Goal: Information Seeking & Learning: Learn about a topic

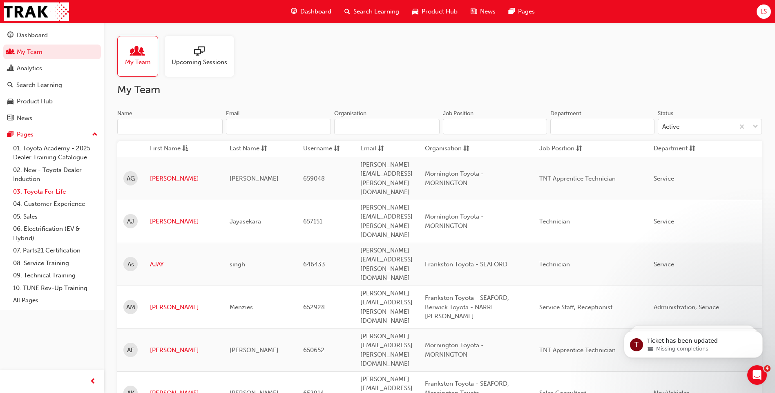
click at [58, 191] on link "03. Toyota For Life" at bounding box center [55, 191] width 91 height 13
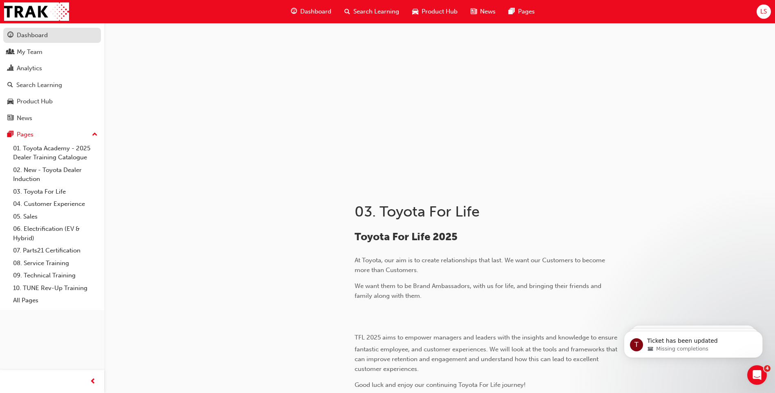
click at [66, 35] on div "Dashboard" at bounding box center [51, 35] width 89 height 10
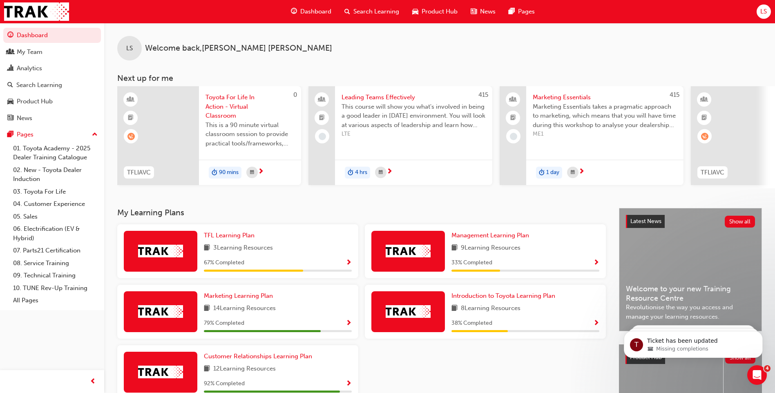
click at [331, 253] on div "3 Learning Resources" at bounding box center [278, 248] width 148 height 10
click at [350, 266] on span "Show Progress" at bounding box center [349, 262] width 6 height 7
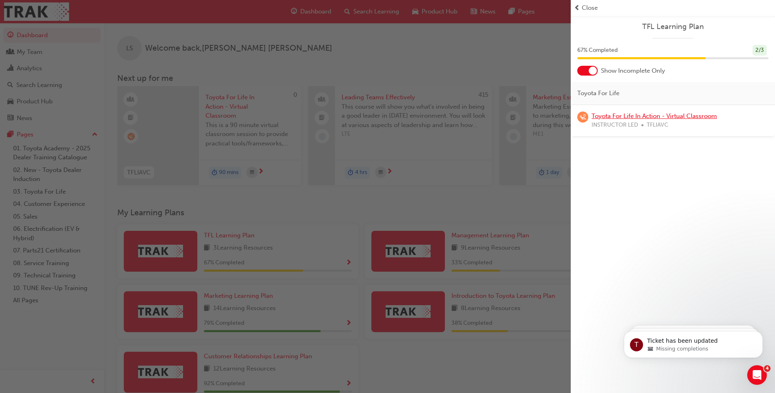
click at [621, 116] on link "Toyota For Life In Action - Virtual Classroom" at bounding box center [653, 115] width 125 height 7
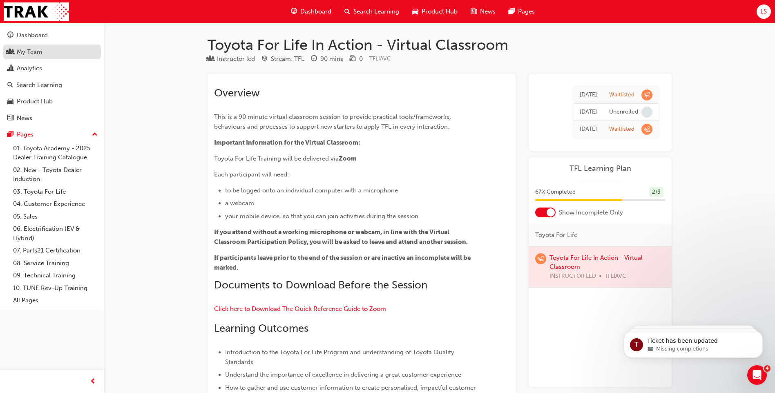
drag, startPoint x: 40, startPoint y: 51, endPoint x: 46, endPoint y: 54, distance: 6.6
click at [40, 51] on div "My Team" at bounding box center [30, 51] width 26 height 9
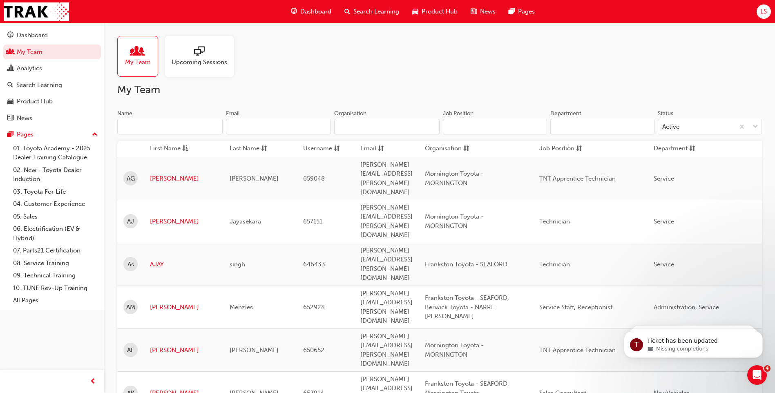
click at [176, 127] on input "Name" at bounding box center [169, 127] width 105 height 16
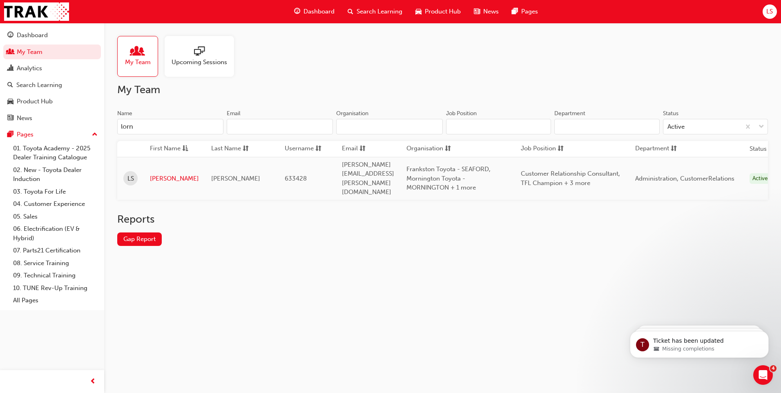
type input "lorn"
click at [148, 172] on td "[PERSON_NAME]" at bounding box center [174, 178] width 61 height 43
click at [153, 174] on link "[PERSON_NAME]" at bounding box center [174, 178] width 49 height 9
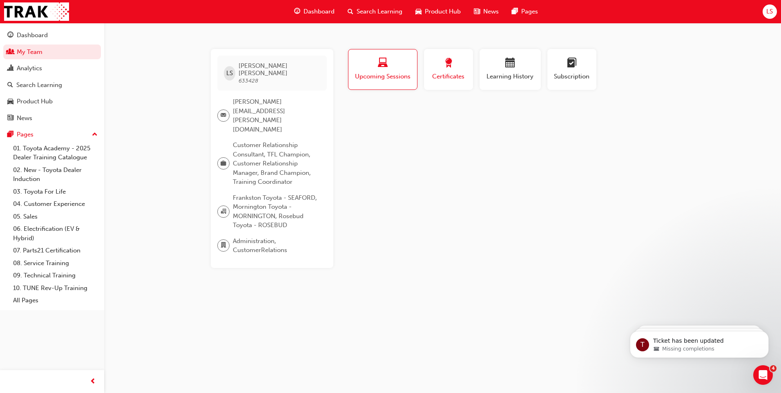
click at [446, 87] on button "Certificates" at bounding box center [448, 69] width 49 height 41
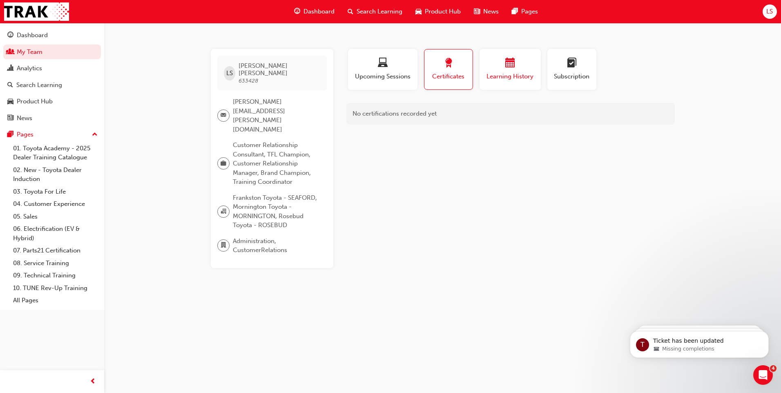
click at [493, 87] on button "Learning History" at bounding box center [509, 69] width 61 height 41
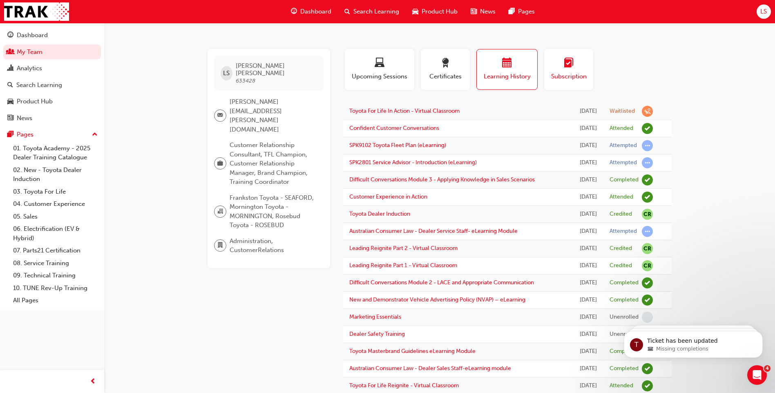
click at [563, 80] on span "Subscription" at bounding box center [568, 76] width 37 height 9
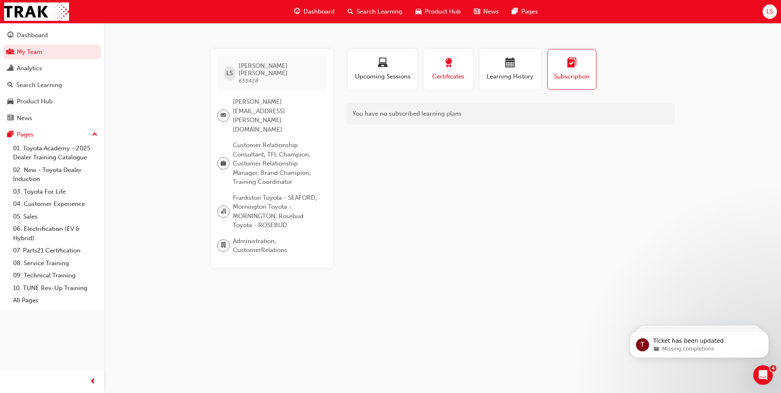
click at [440, 81] on button "Certificates" at bounding box center [448, 69] width 49 height 41
click at [505, 88] on button "Learning History" at bounding box center [509, 69] width 61 height 41
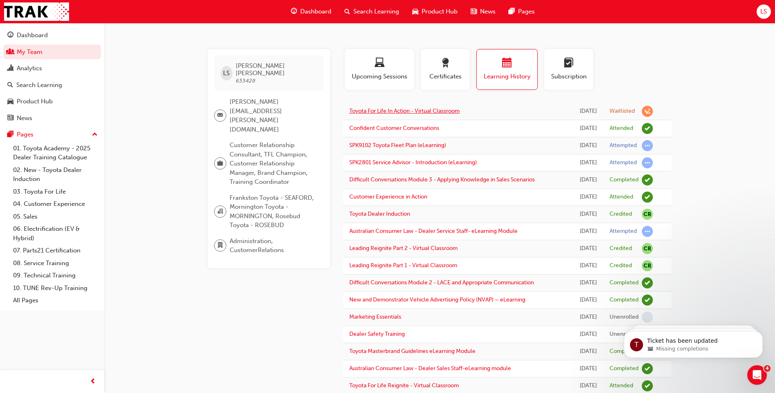
click at [441, 114] on link "Toyota For Life In Action - Virtual Classroom" at bounding box center [404, 110] width 110 height 7
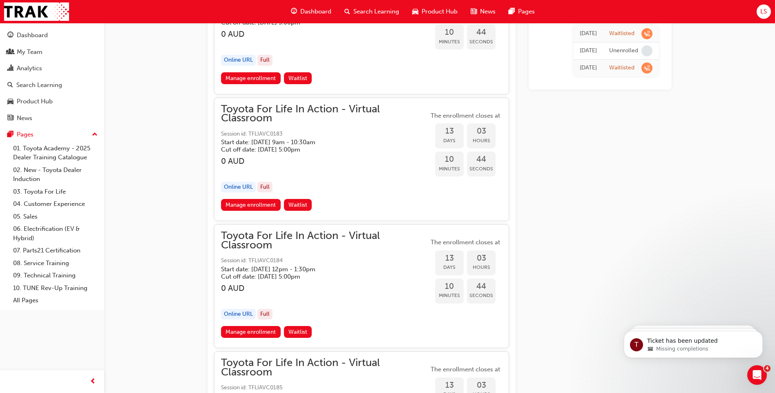
scroll to position [2689, 0]
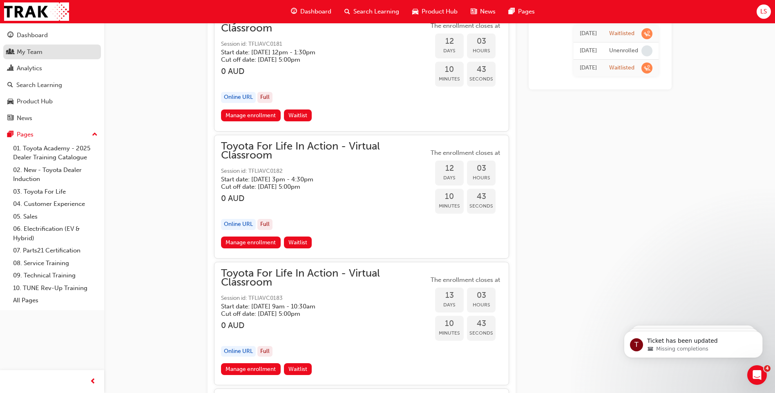
click at [33, 53] on div "My Team" at bounding box center [30, 51] width 26 height 9
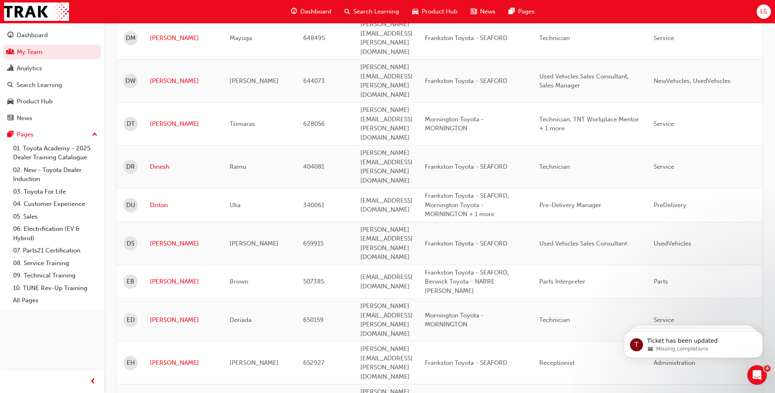
scroll to position [1124, 0]
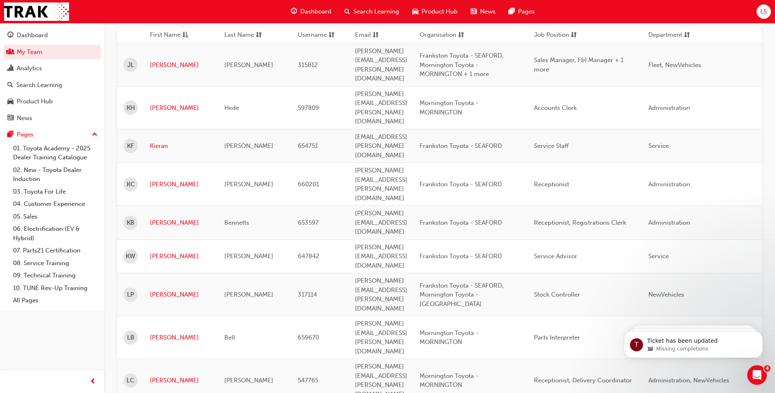
scroll to position [56, 0]
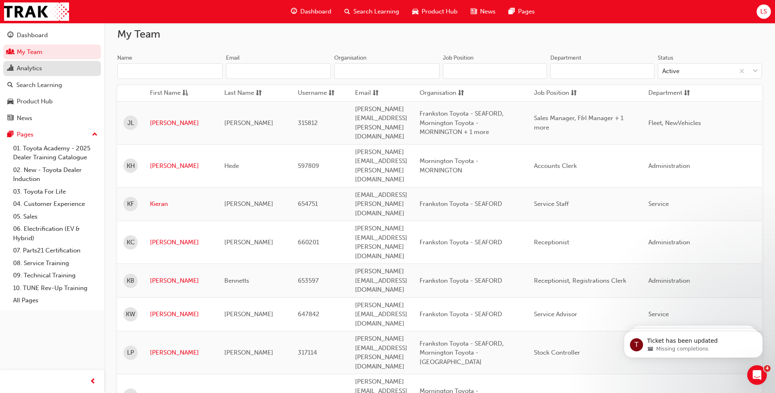
click at [48, 65] on div "Analytics" at bounding box center [51, 68] width 89 height 10
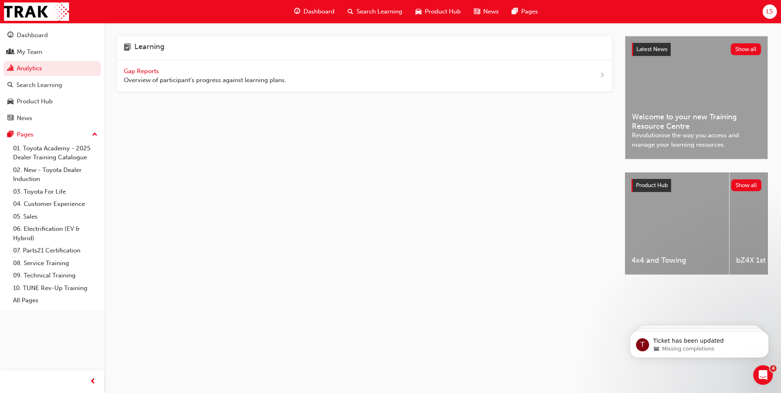
click at [148, 69] on span "Gap Reports" at bounding box center [142, 70] width 37 height 7
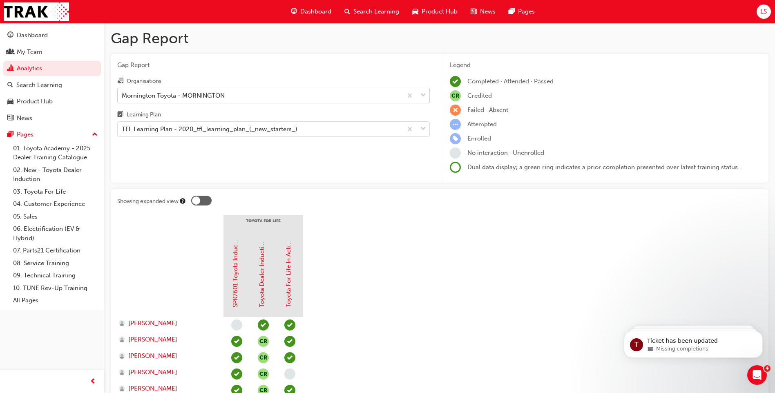
click at [184, 97] on div "Mornington Toyota - MORNINGTON" at bounding box center [173, 95] width 103 height 9
click at [123, 97] on input "Organisations Mornington Toyota - MORNINGTON" at bounding box center [122, 94] width 1 height 7
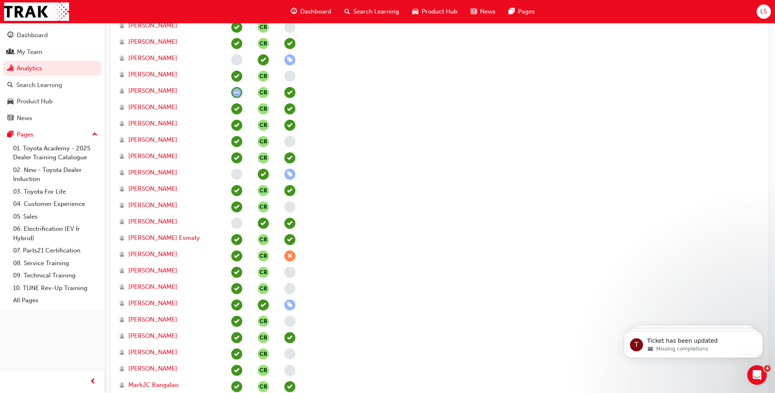
scroll to position [204, 0]
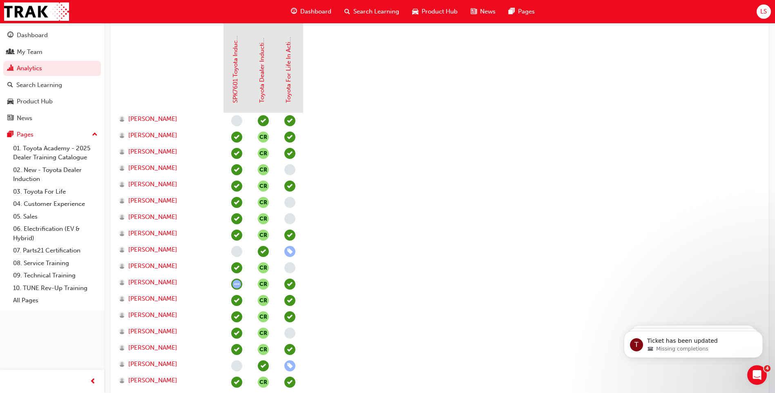
click at [153, 172] on div "[PERSON_NAME]" at bounding box center [170, 170] width 106 height 16
click at [147, 163] on span "[PERSON_NAME]" at bounding box center [152, 167] width 49 height 9
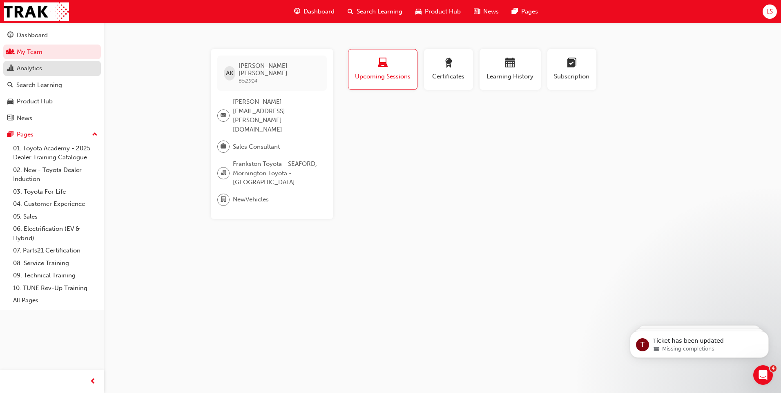
drag, startPoint x: 46, startPoint y: 67, endPoint x: 53, endPoint y: 67, distance: 6.6
click at [46, 67] on div "Analytics" at bounding box center [51, 68] width 89 height 10
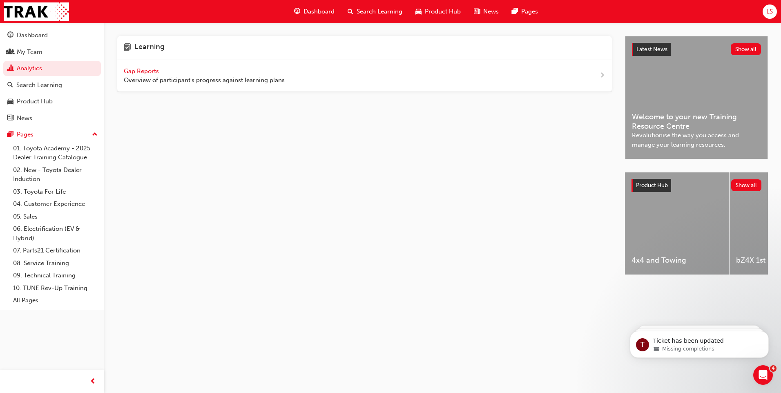
click at [145, 74] on span "Gap Reports" at bounding box center [142, 70] width 37 height 7
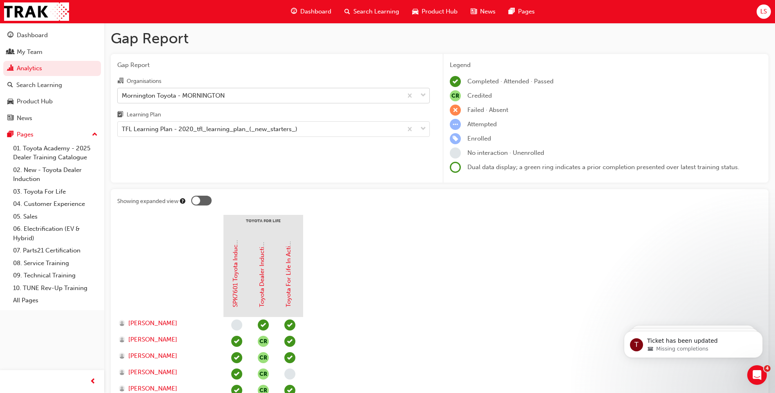
click at [221, 95] on div "Mornington Toyota - MORNINGTON" at bounding box center [173, 95] width 103 height 9
click at [123, 95] on input "Organisations Mornington Toyota - MORNINGTON" at bounding box center [122, 94] width 1 height 7
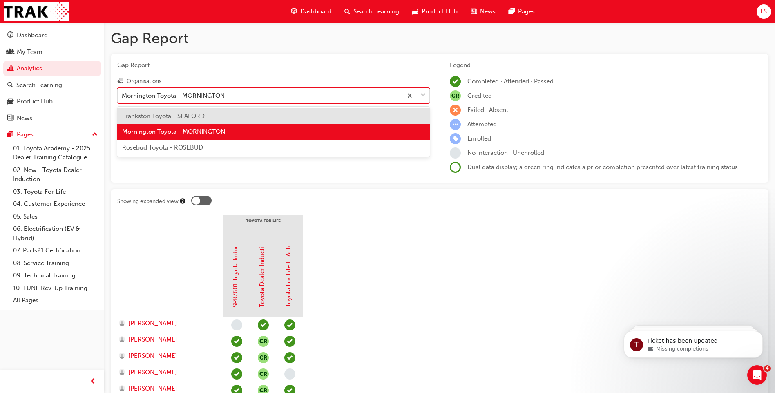
click at [209, 120] on div "Frankston Toyota - SEAFORD" at bounding box center [273, 116] width 312 height 16
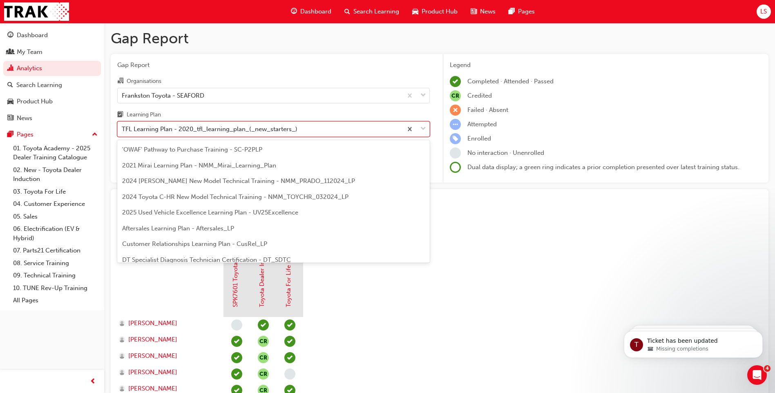
click at [249, 126] on div "TFL Learning Plan - 2020_tfl_learning_plan_(_new_starters_)" at bounding box center [210, 129] width 176 height 9
click at [123, 126] on input "Learning Plan option TFL Learning Plan - 2020_tfl_learning_plan_(_new_starters_…" at bounding box center [122, 128] width 1 height 7
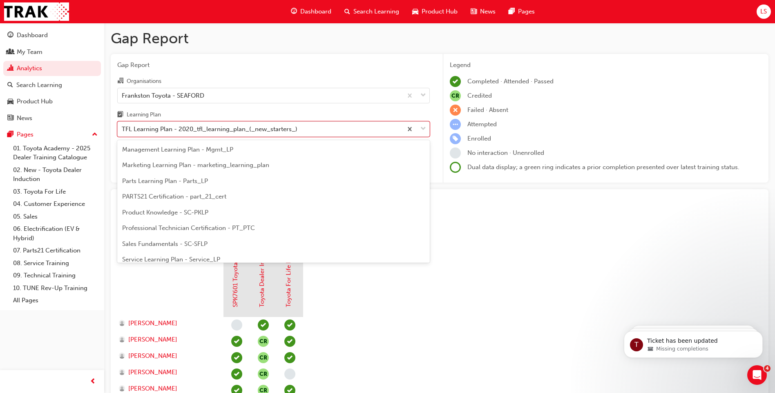
scroll to position [196, 0]
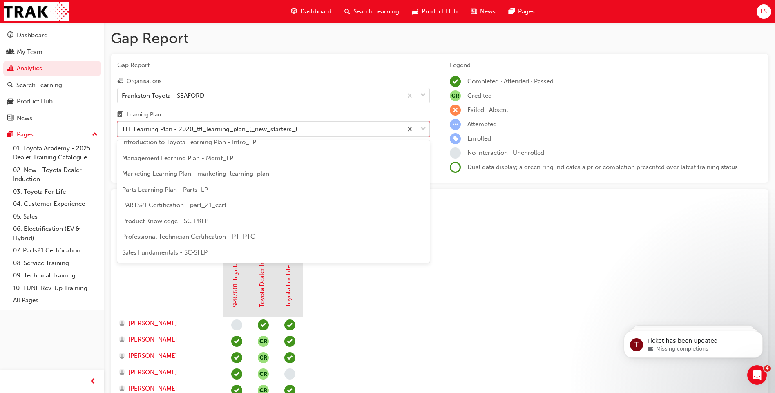
click at [226, 216] on div "Product Knowledge - SC-PKLP" at bounding box center [273, 221] width 312 height 16
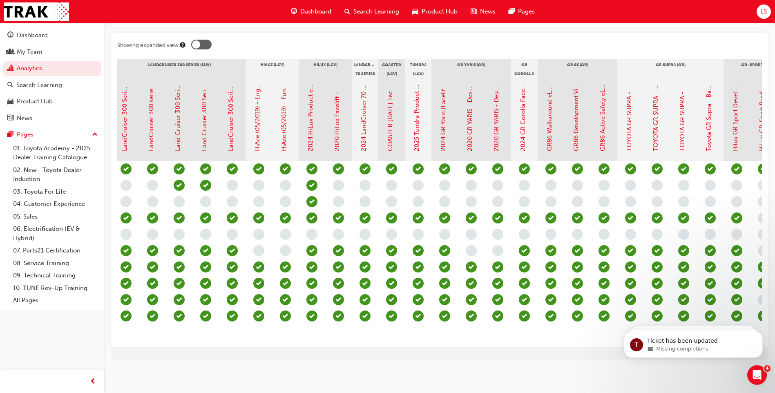
scroll to position [0, 1055]
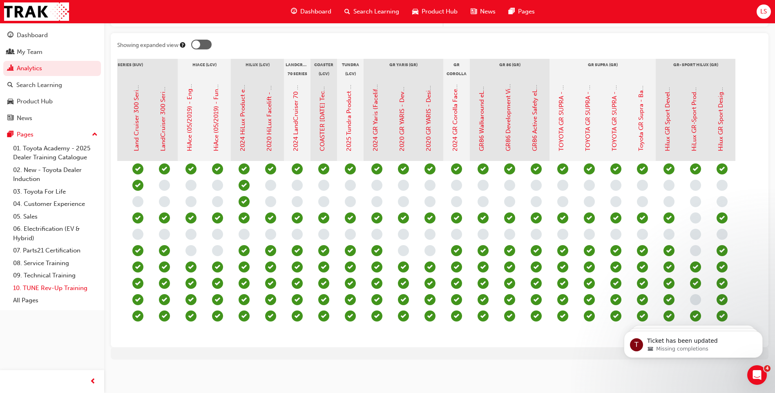
click at [70, 285] on link "10. TUNE Rev-Up Training" at bounding box center [55, 288] width 91 height 13
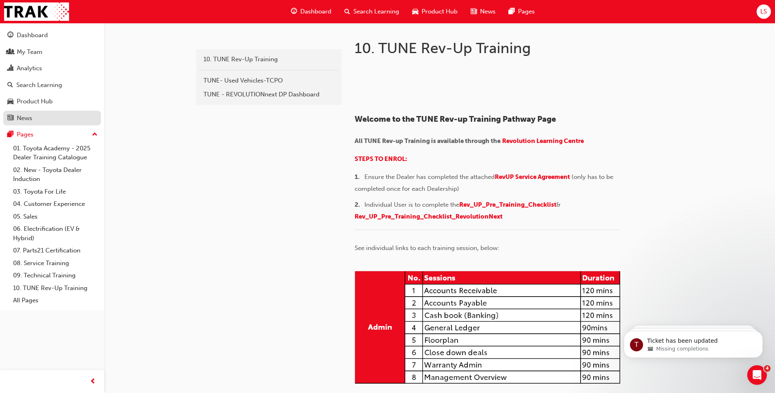
click at [34, 114] on div "News" at bounding box center [51, 118] width 89 height 10
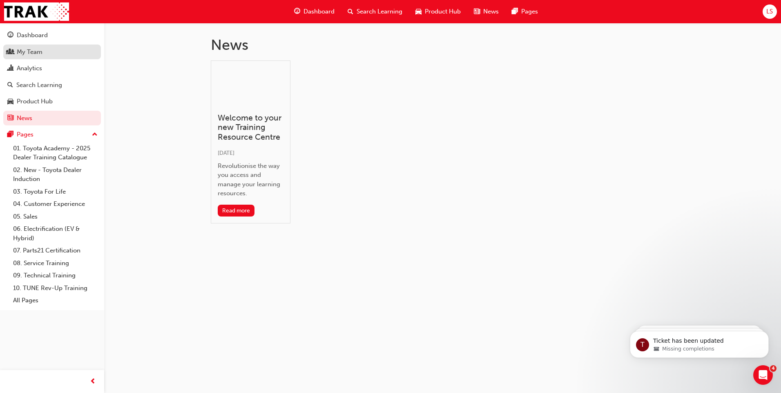
click at [25, 57] on link "My Team" at bounding box center [52, 52] width 98 height 15
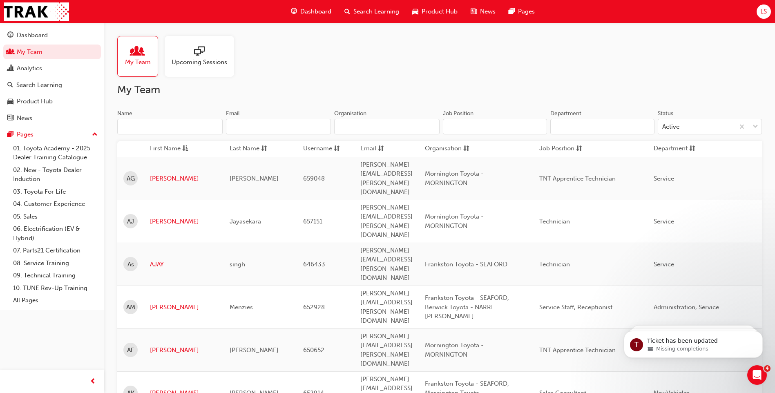
click at [172, 74] on div "Upcoming Sessions" at bounding box center [199, 56] width 69 height 41
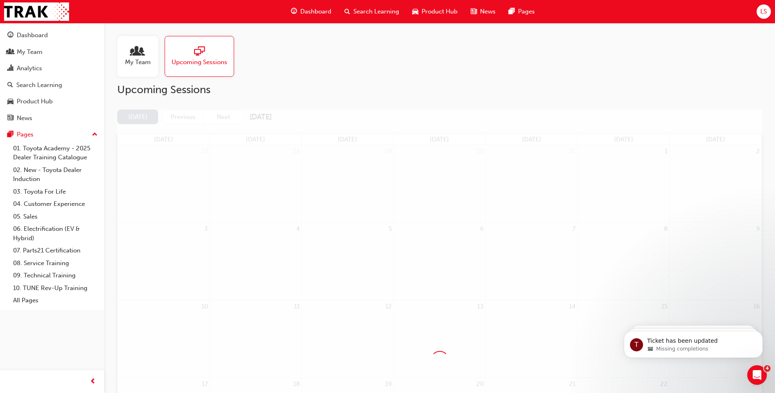
click at [185, 74] on div "Upcoming Sessions" at bounding box center [199, 56] width 69 height 41
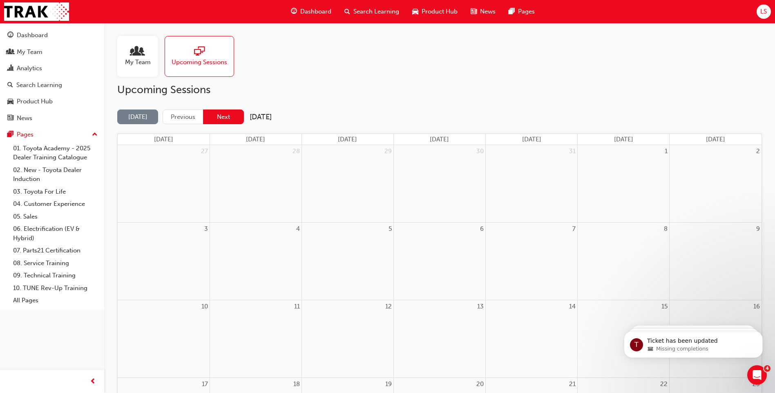
click at [224, 117] on button "Next" at bounding box center [223, 116] width 41 height 15
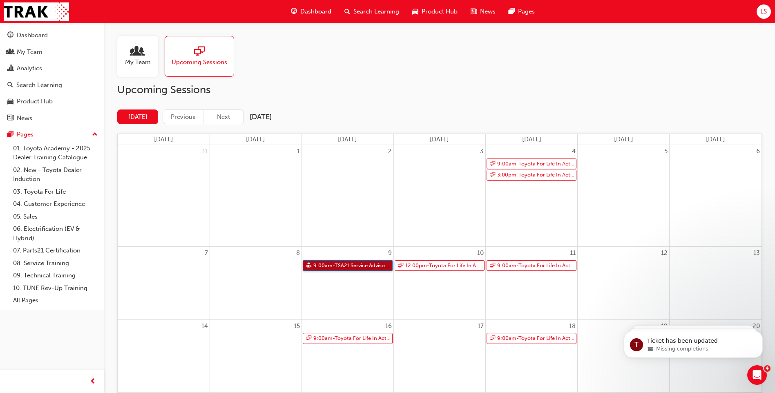
click at [318, 262] on link "9:00am - TSA21 Service Advisor Course ( face to face)" at bounding box center [348, 265] width 90 height 11
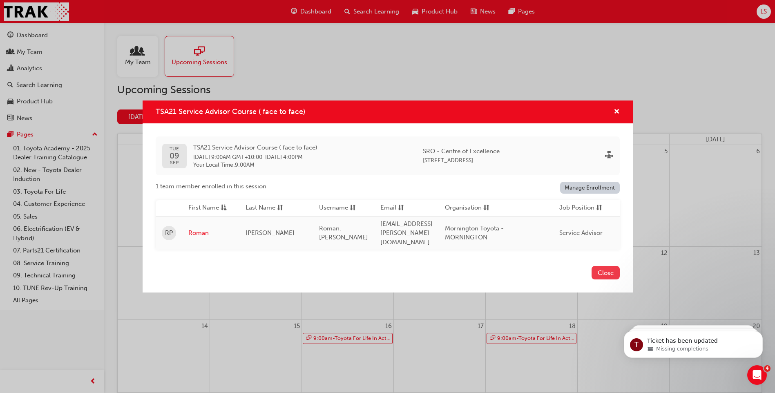
click at [598, 272] on button "Close" at bounding box center [605, 272] width 28 height 13
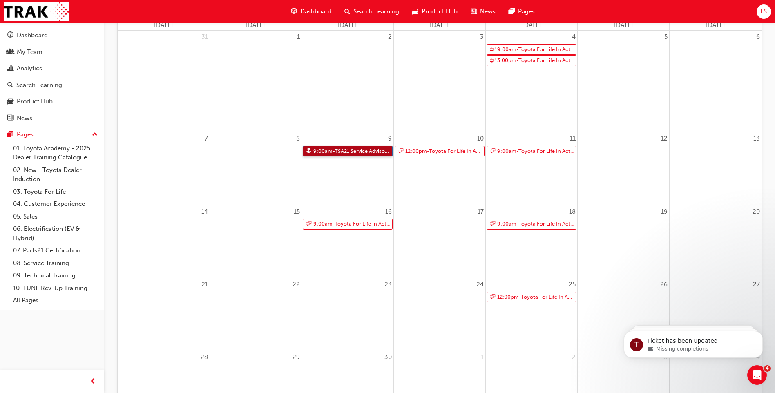
scroll to position [95, 0]
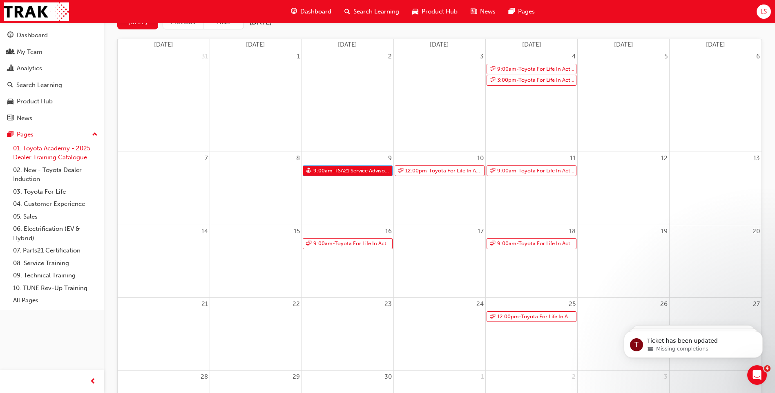
click at [40, 154] on link "01. Toyota Academy - 2025 Dealer Training Catalogue" at bounding box center [55, 153] width 91 height 22
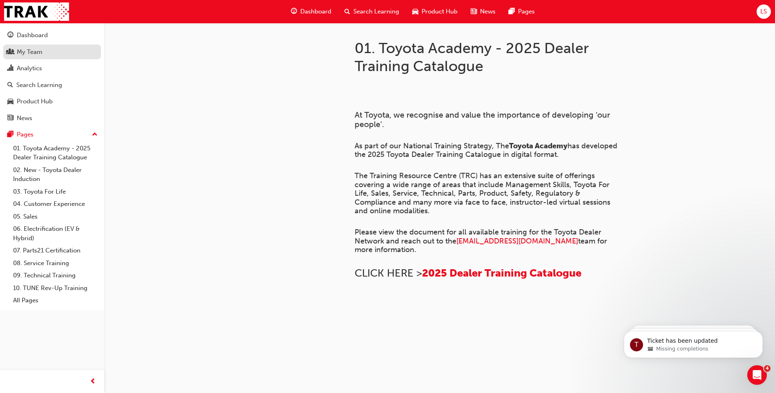
click at [44, 53] on div "My Team" at bounding box center [51, 52] width 89 height 10
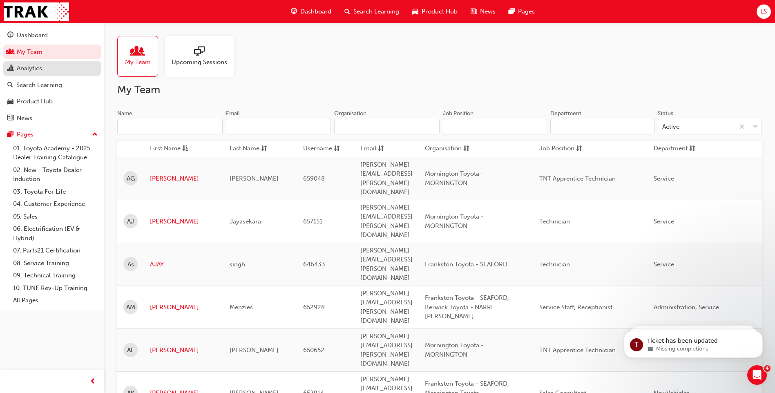
click at [53, 66] on div "Analytics" at bounding box center [51, 68] width 89 height 10
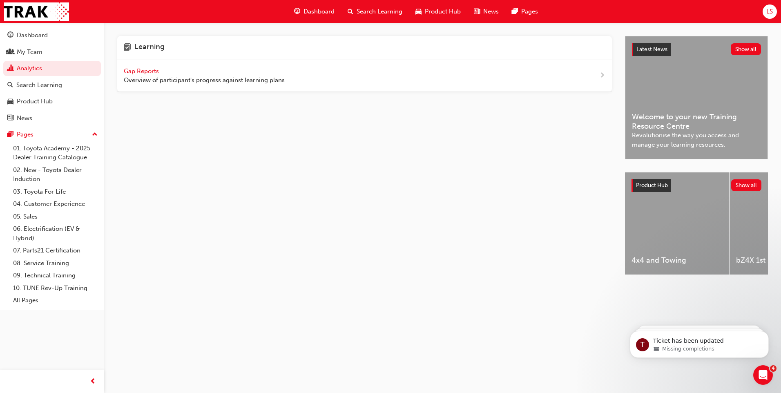
click at [134, 69] on span "Gap Reports" at bounding box center [142, 70] width 37 height 7
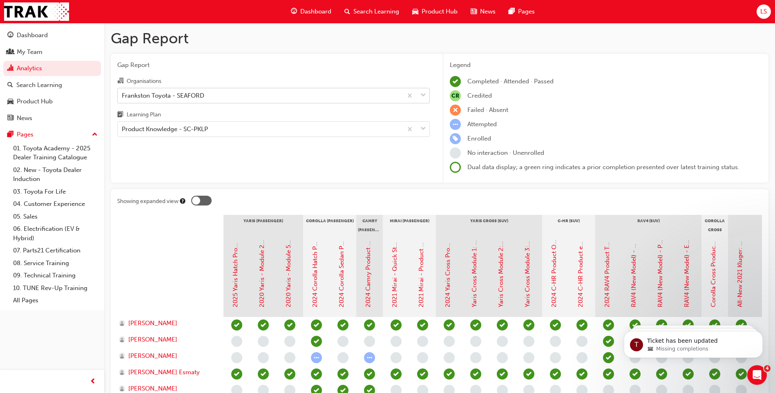
click at [228, 100] on div "Frankston Toyota - SEAFORD" at bounding box center [260, 95] width 285 height 14
click at [123, 98] on input "Organisations Frankston Toyota - SEAFORD" at bounding box center [122, 94] width 1 height 7
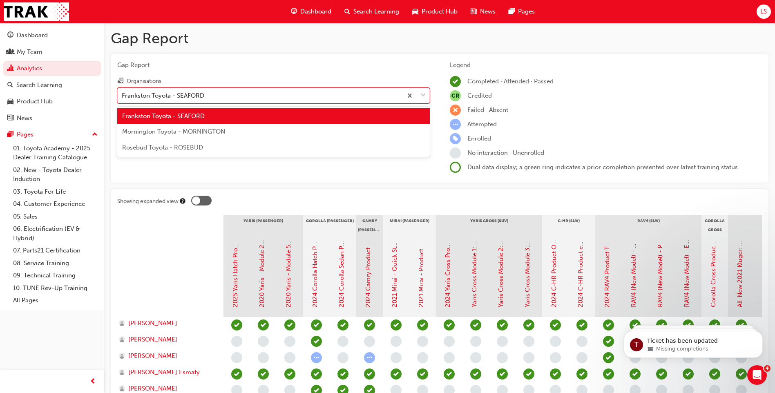
click at [230, 141] on div "Rosebud Toyota - ROSEBUD" at bounding box center [273, 148] width 312 height 16
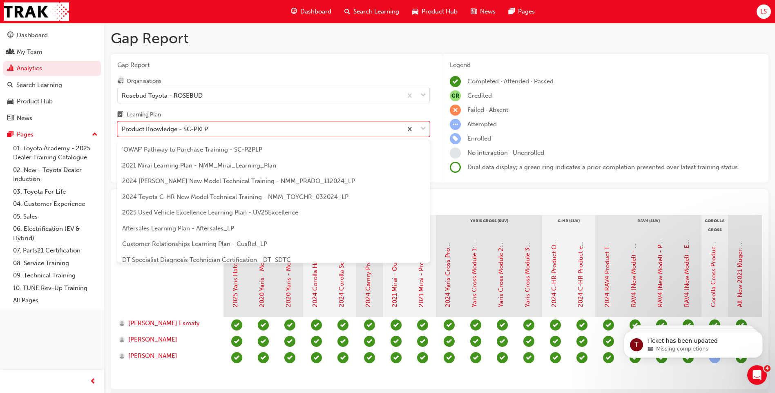
scroll to position [168, 0]
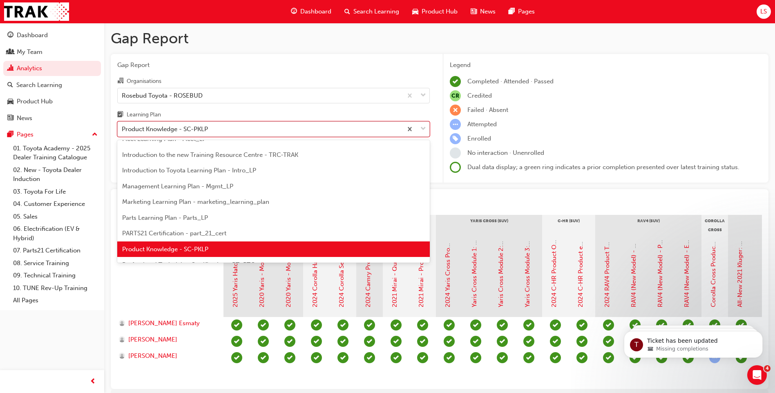
click at [227, 131] on div "Product Knowledge - SC-PKLP" at bounding box center [260, 129] width 285 height 14
click at [123, 131] on input "Learning Plan option Product Knowledge - SC-PKLP focused, 18 of 30. 30 results …" at bounding box center [122, 128] width 1 height 7
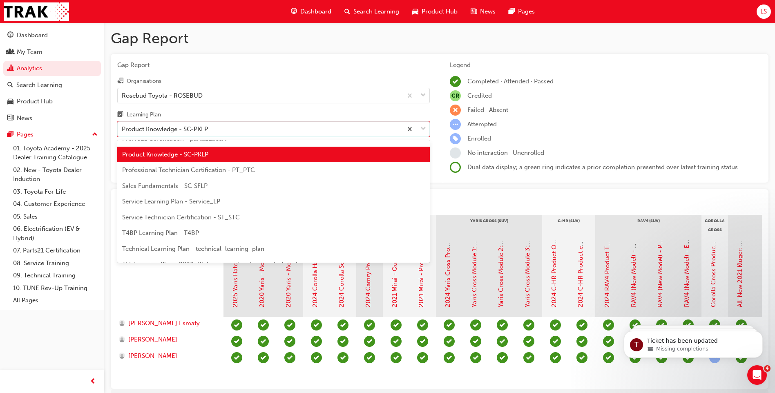
scroll to position [352, 0]
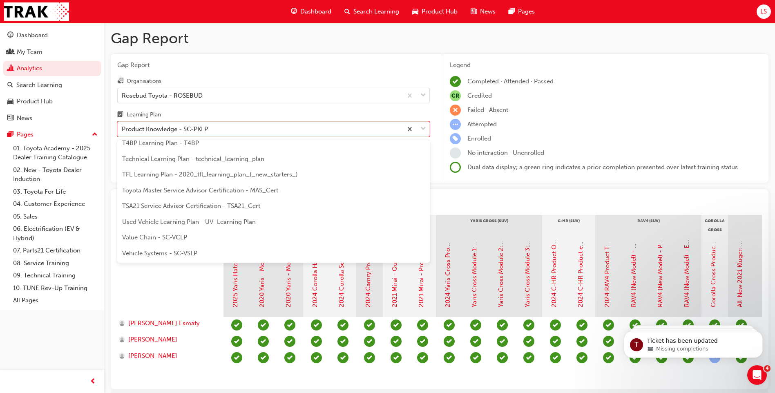
click at [197, 210] on div "TSA21 Service Advisor Certification - TSA21_Cert" at bounding box center [273, 206] width 312 height 16
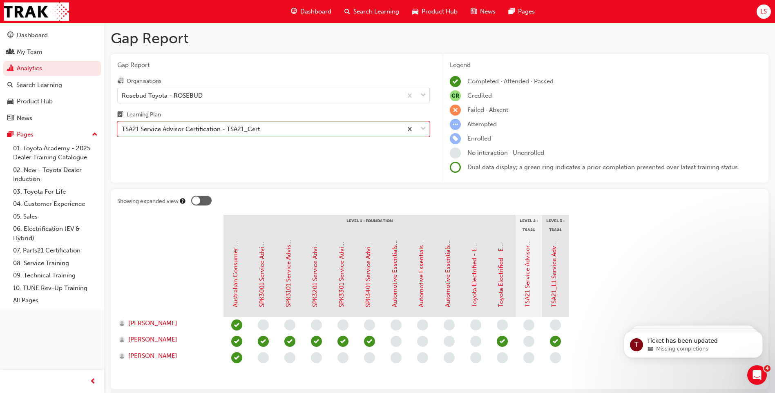
click at [214, 130] on div "TSA21 Service Advisor Certification - TSA21_Cert" at bounding box center [191, 129] width 138 height 9
click at [123, 130] on input "Learning Plan option TSA21 Service Advisor Certification - TSA21_Cert, selected…" at bounding box center [122, 128] width 1 height 7
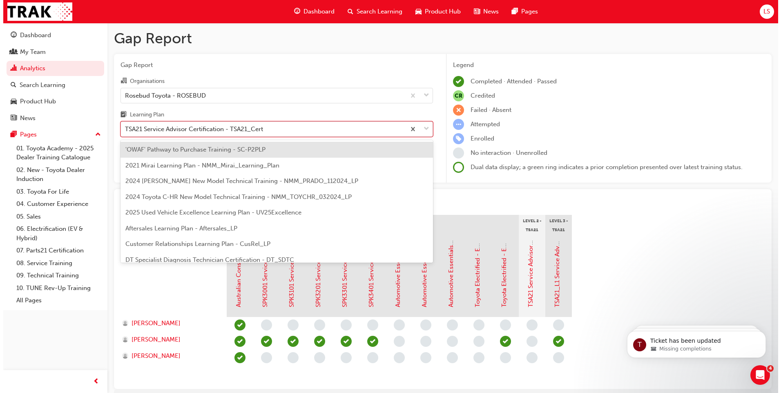
scroll to position [309, 0]
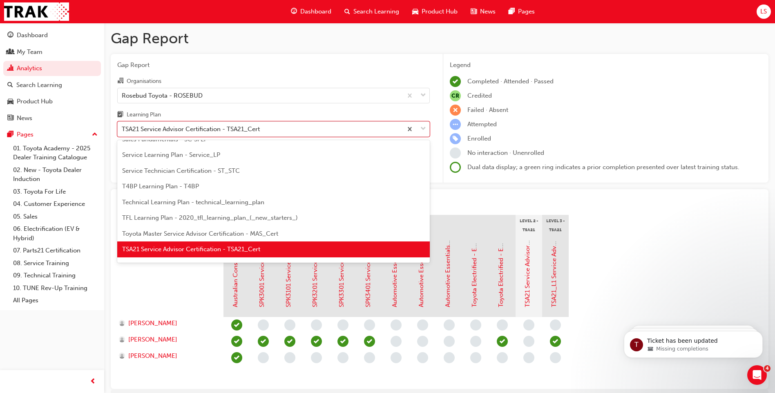
click at [190, 204] on span "Technical Learning Plan - technical_learning_plan" at bounding box center [193, 201] width 142 height 7
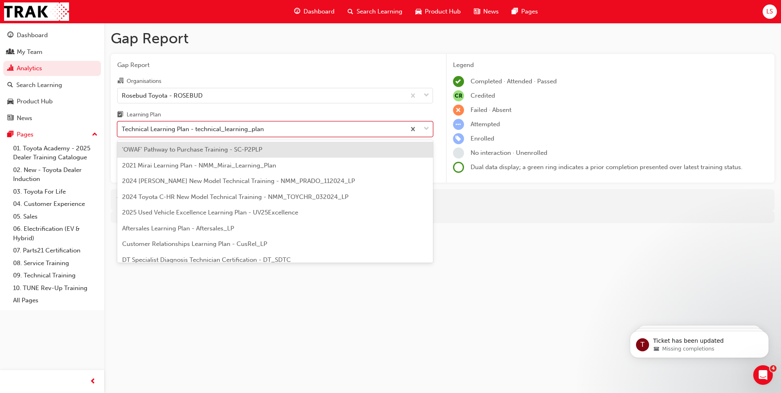
click at [196, 131] on div "Technical Learning Plan - technical_learning_plan" at bounding box center [193, 129] width 142 height 9
click at [123, 131] on input "Learning Plan option Technical Learning Plan - technical_learning_plan, selecte…" at bounding box center [122, 128] width 1 height 7
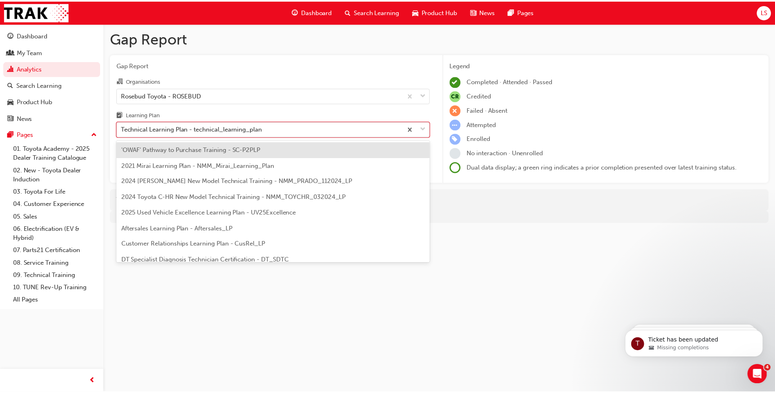
scroll to position [262, 0]
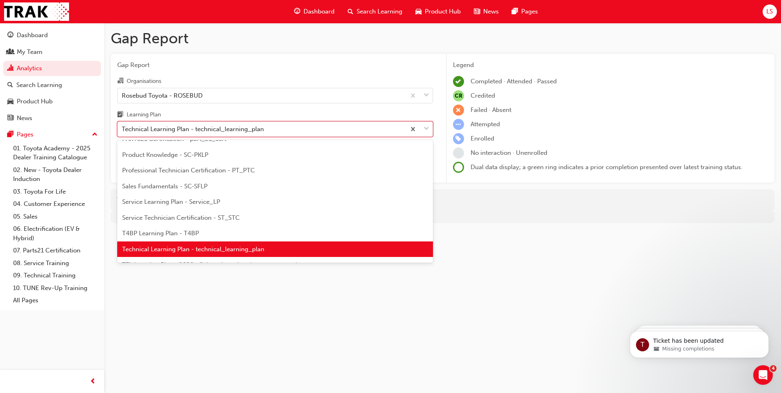
click at [197, 216] on span "Service Technician Certification - ST_STC" at bounding box center [181, 217] width 118 height 7
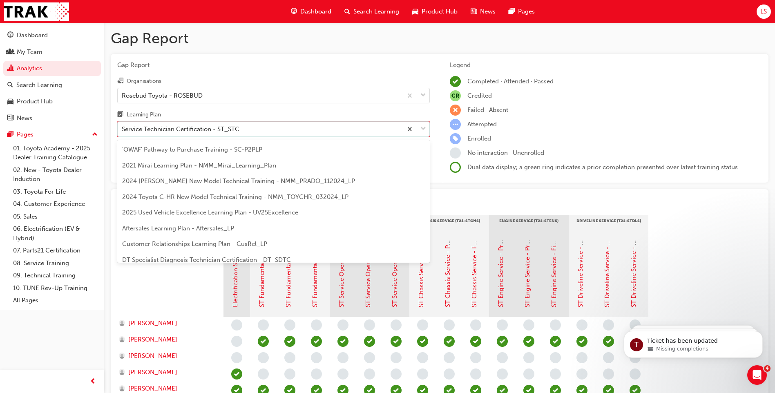
click at [185, 129] on div "Service Technician Certification - ST_STC" at bounding box center [181, 129] width 118 height 9
click at [123, 129] on input "Learning Plan option Service Technician Certification - ST_STC, selected. optio…" at bounding box center [122, 128] width 1 height 7
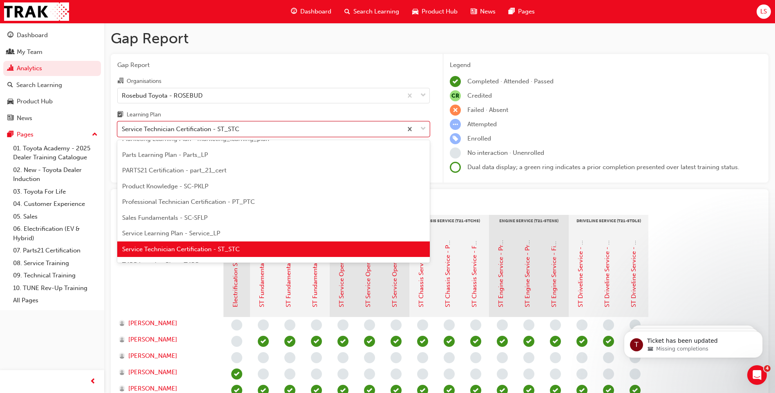
click at [183, 235] on span "Service Learning Plan - Service_LP" at bounding box center [171, 233] width 98 height 7
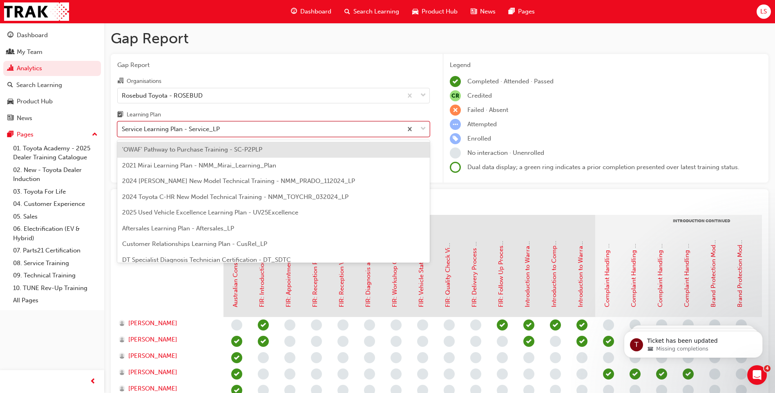
click at [212, 127] on div "Service Learning Plan - Service_LP" at bounding box center [171, 129] width 98 height 9
click at [123, 127] on input "Learning Plan option Service Learning Plan - Service_LP, selected. option 'OWAF…" at bounding box center [122, 128] width 1 height 7
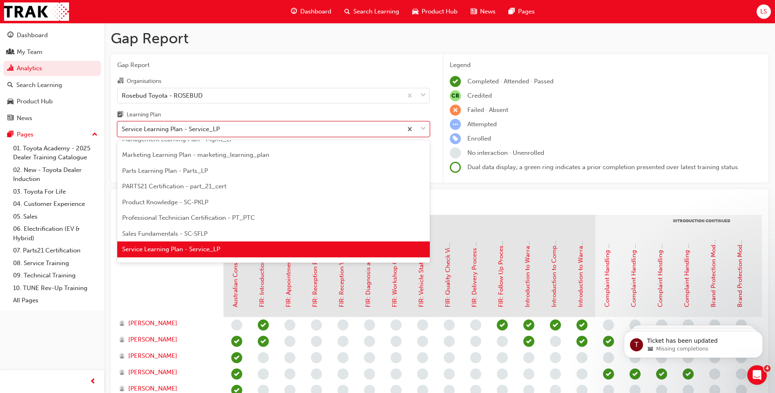
click at [176, 219] on span "Professional Technician Certification - PT_PTC" at bounding box center [188, 217] width 133 height 7
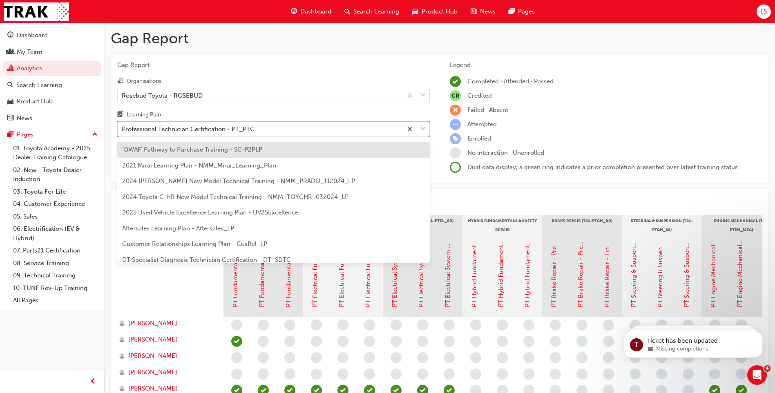
click at [154, 126] on div "Professional Technician Certification - PT_PTC" at bounding box center [188, 129] width 133 height 9
click at [123, 126] on input "Learning Plan option Professional Technician Certification - PT_PTC, selected. …" at bounding box center [122, 128] width 1 height 7
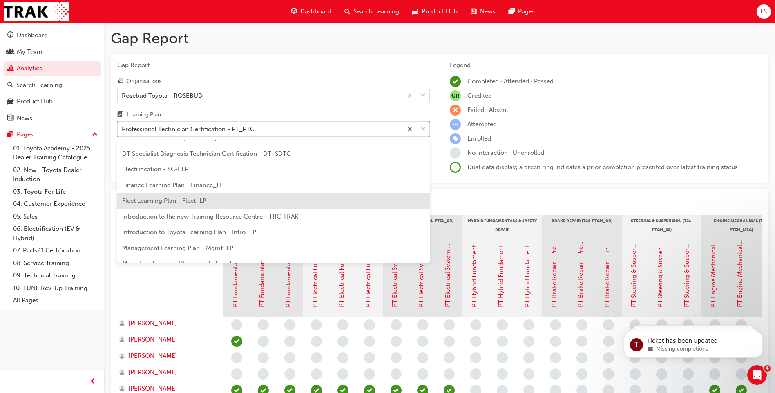
scroll to position [102, 0]
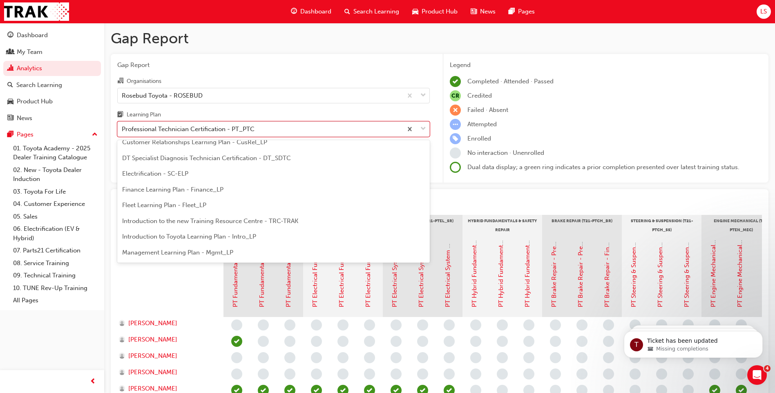
click at [140, 178] on div "Electrification - SC-ELP" at bounding box center [273, 174] width 312 height 16
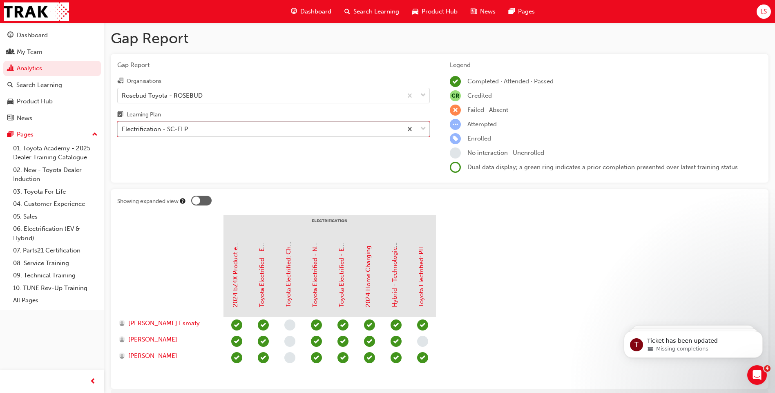
click at [188, 123] on div "Electrification - SC-ELP" at bounding box center [260, 129] width 285 height 14
click at [123, 125] on input "Learning Plan option Electrification - SC-ELP, selected. 0 results available. S…" at bounding box center [122, 128] width 1 height 7
click at [513, 280] on section "Electrification 2024 bZ4X Product eLearning Toyota Electrified - EV Basics and …" at bounding box center [439, 298] width 644 height 167
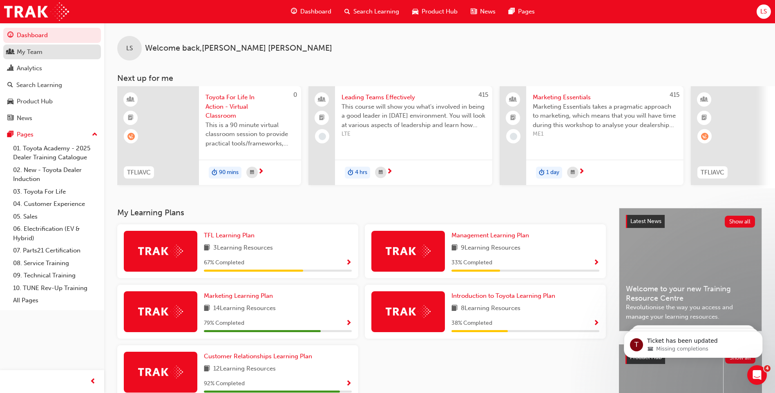
drag, startPoint x: 25, startPoint y: 50, endPoint x: 37, endPoint y: 49, distance: 11.9
click at [25, 50] on div "My Team" at bounding box center [30, 51] width 26 height 9
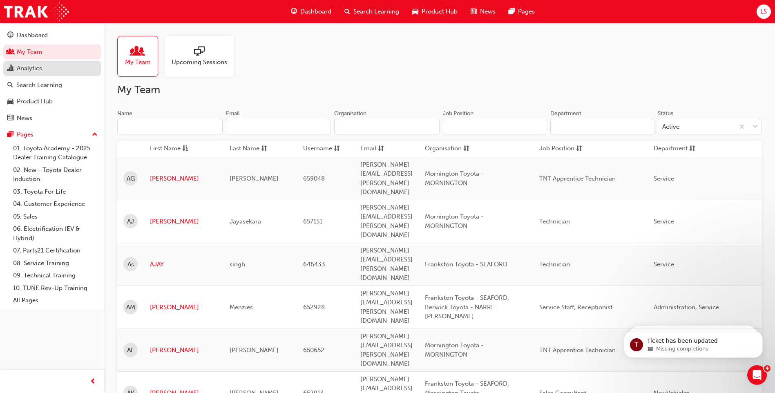
click at [79, 65] on div "Analytics" at bounding box center [51, 68] width 89 height 10
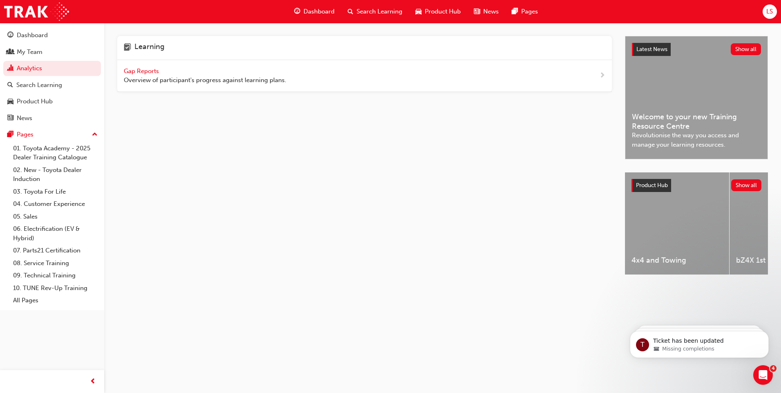
click at [151, 68] on span "Gap Reports" at bounding box center [142, 70] width 37 height 7
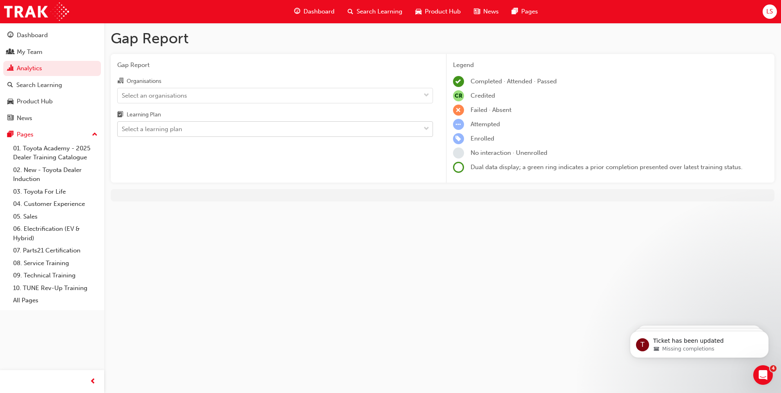
click at [194, 132] on div "Select a learning plan" at bounding box center [269, 129] width 303 height 14
click at [123, 132] on input "Learning Plan Select a learning plan" at bounding box center [122, 128] width 1 height 7
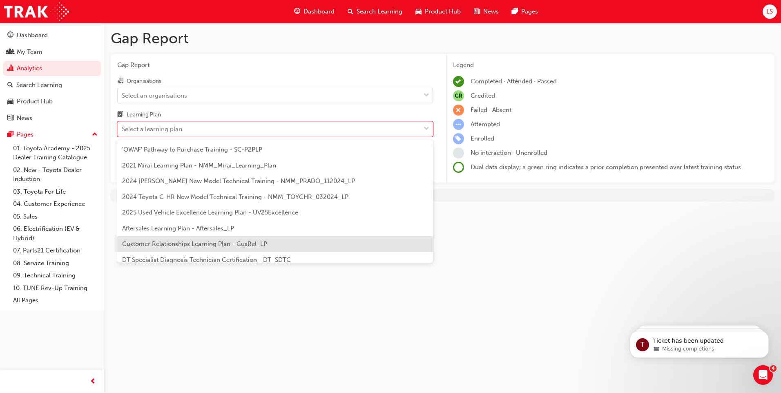
click at [175, 239] on div "Customer Relationships Learning Plan - CusRel_LP" at bounding box center [275, 244] width 316 height 16
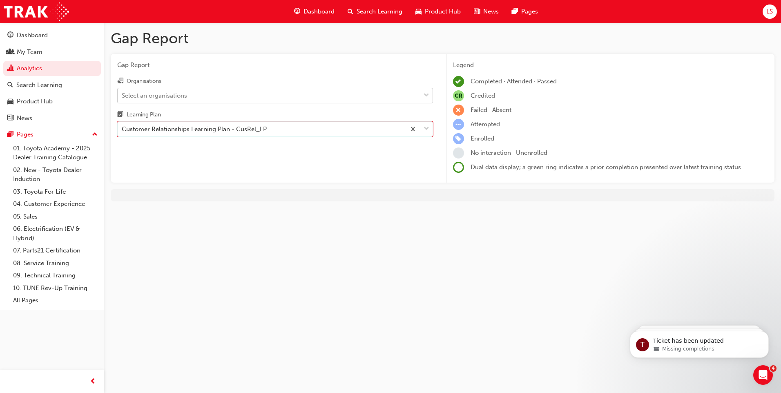
click at [170, 102] on div "Select an organisations" at bounding box center [269, 95] width 303 height 14
click at [123, 98] on input "Organisations Select an organisations" at bounding box center [122, 94] width 1 height 7
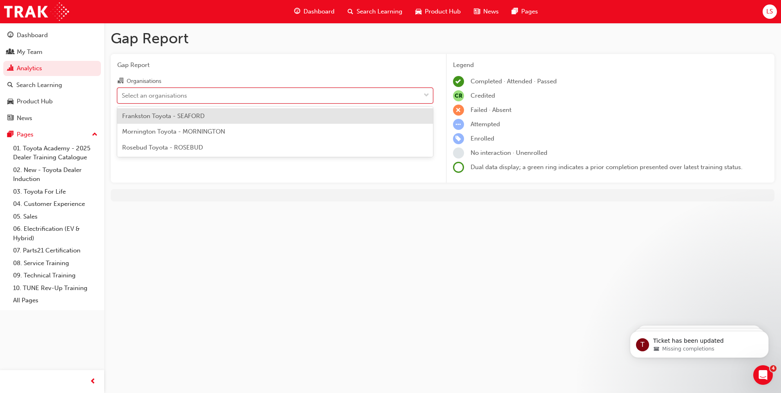
click at [171, 116] on span "Frankston Toyota - SEAFORD" at bounding box center [163, 115] width 83 height 7
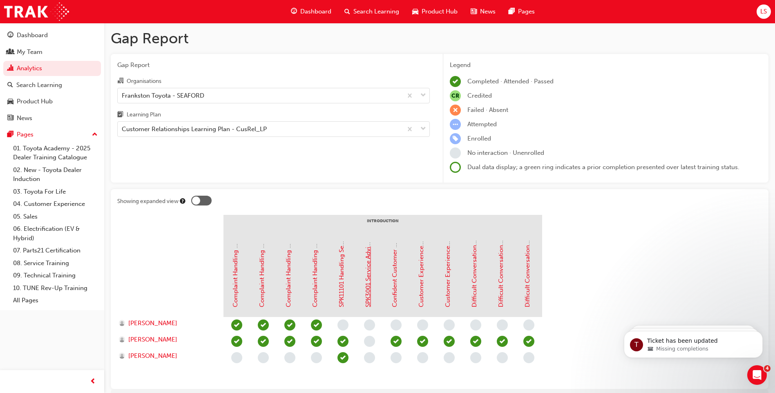
click at [366, 274] on link "SPK3001 Service Advisor - Concern Handling (eLearning)" at bounding box center [367, 226] width 7 height 161
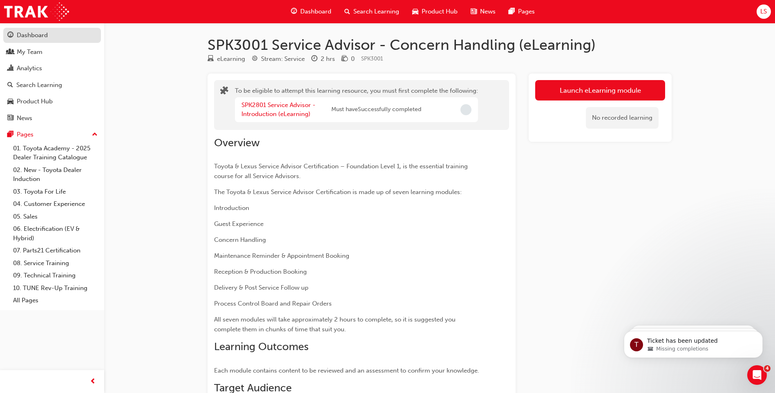
drag, startPoint x: 38, startPoint y: 38, endPoint x: 46, endPoint y: 39, distance: 8.3
click at [38, 39] on div "Dashboard" at bounding box center [32, 35] width 31 height 9
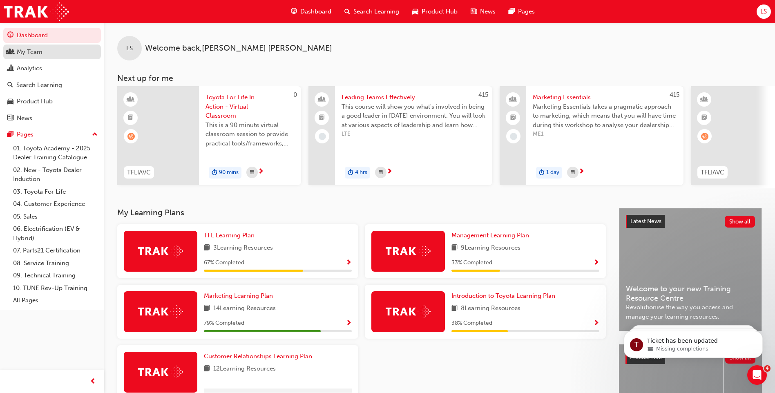
click at [42, 53] on div "My Team" at bounding box center [30, 51] width 26 height 9
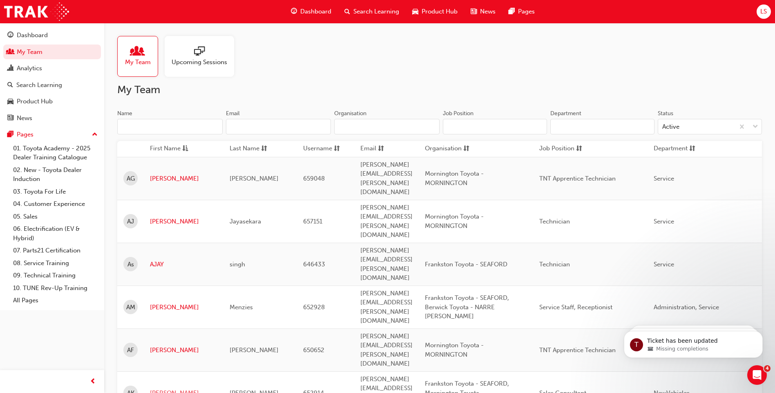
click at [158, 388] on link "[PERSON_NAME]" at bounding box center [183, 392] width 67 height 9
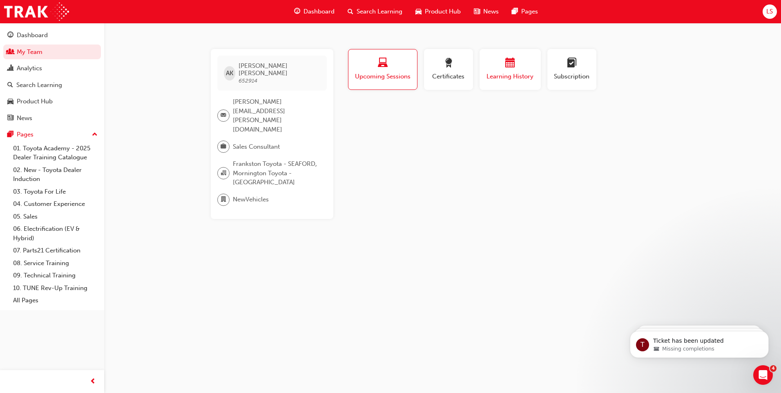
click at [515, 77] on span "Learning History" at bounding box center [510, 76] width 49 height 9
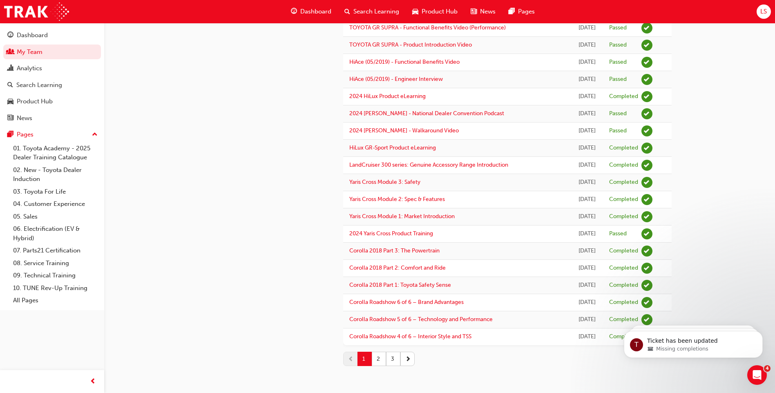
scroll to position [735, 0]
click at [395, 364] on button "3" at bounding box center [393, 359] width 14 height 14
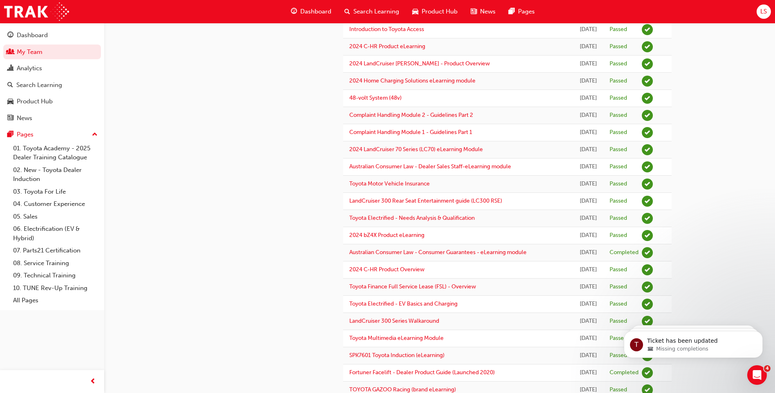
scroll to position [524, 0]
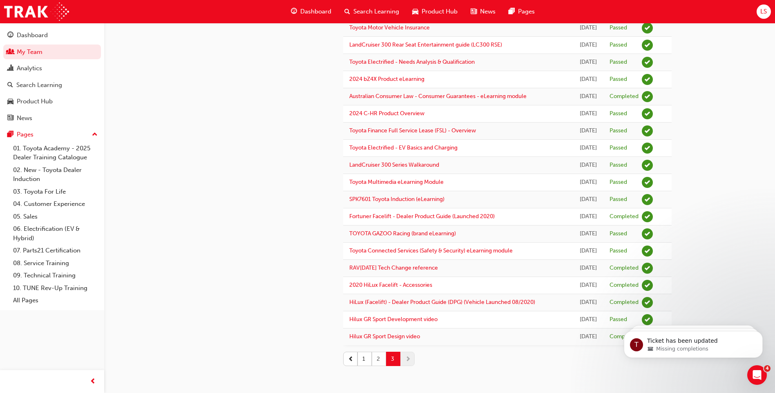
click at [379, 358] on button "2" at bounding box center [379, 359] width 14 height 14
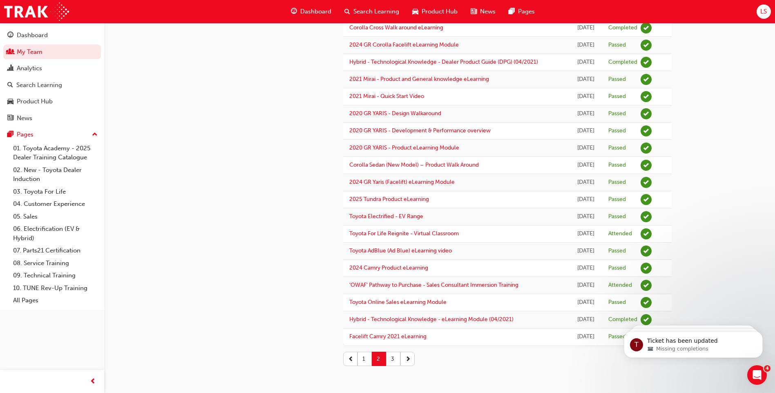
scroll to position [637, 0]
click at [34, 83] on div "Search Learning" at bounding box center [39, 84] width 46 height 9
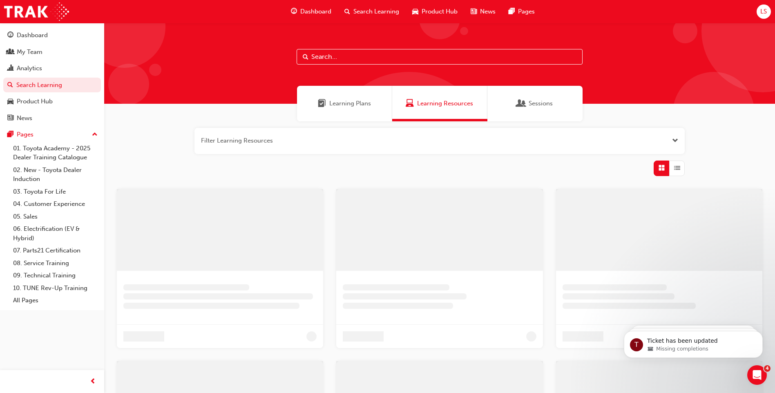
click at [326, 58] on input "text" at bounding box center [440, 57] width 286 height 16
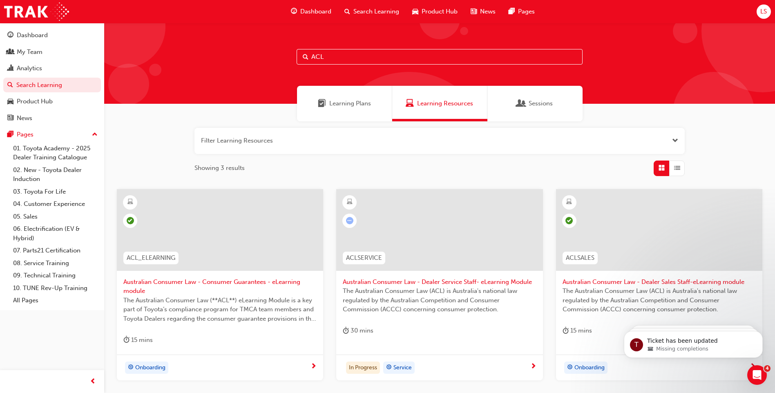
type input "ACL"
click at [206, 280] on span "Australian Consumer Law - Consumer Guarantees - eLearning module" at bounding box center [219, 286] width 193 height 18
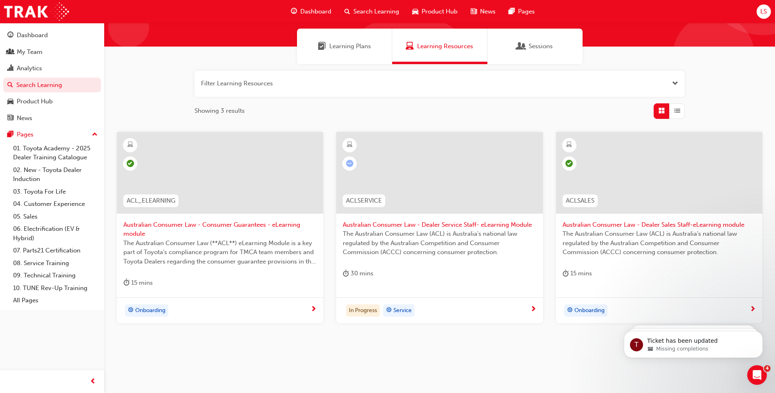
scroll to position [67, 0]
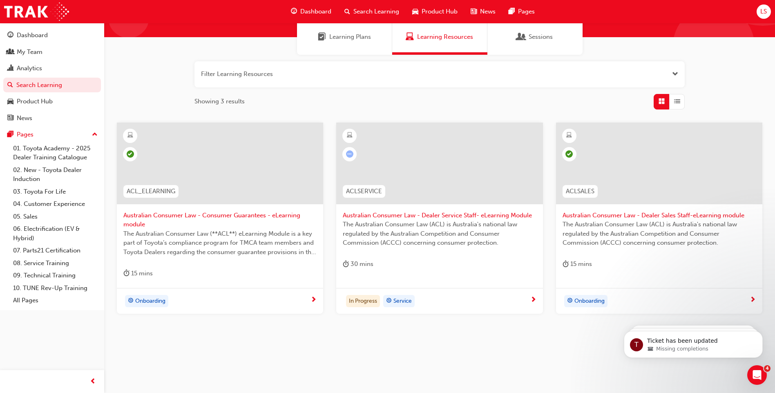
click at [403, 147] on div at bounding box center [439, 164] width 206 height 82
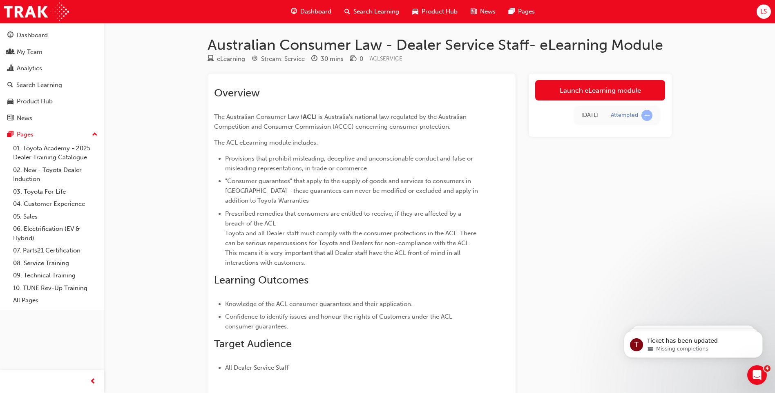
click at [543, 214] on div "Launch eLearning module Thu 13 Mar 2025 Attempted" at bounding box center [599, 239] width 143 height 331
click at [19, 49] on div "My Team" at bounding box center [30, 51] width 26 height 9
